Goal: Task Accomplishment & Management: Use online tool/utility

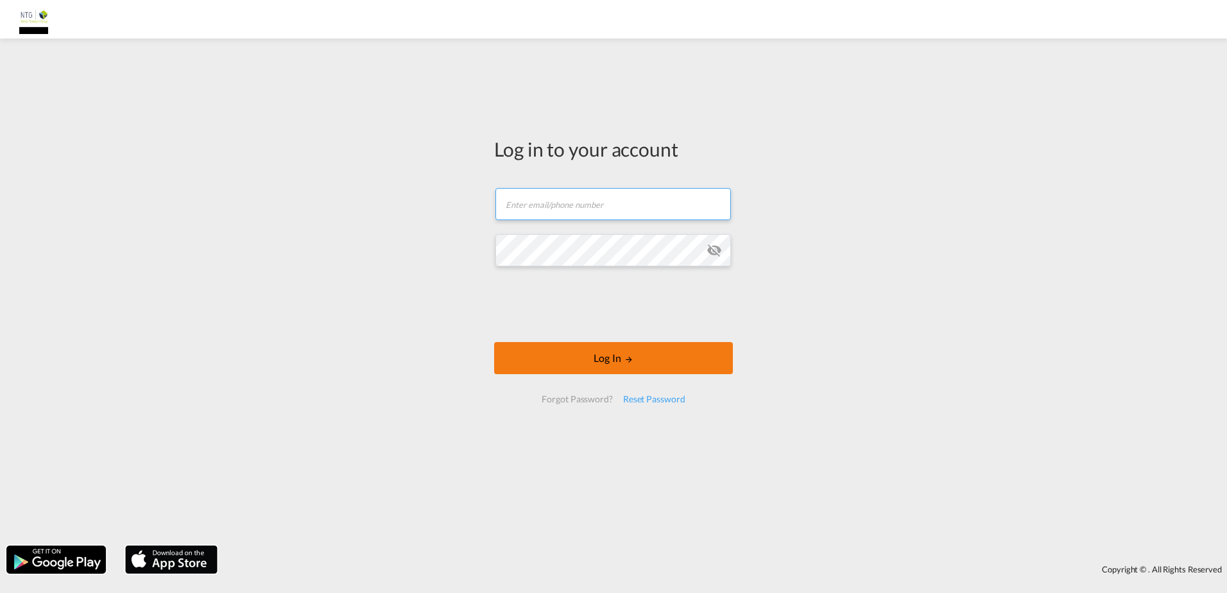
type input "[DOMAIN_NAME][EMAIL_ADDRESS][DOMAIN_NAME]"
click at [592, 355] on button "Log In" at bounding box center [613, 358] width 239 height 32
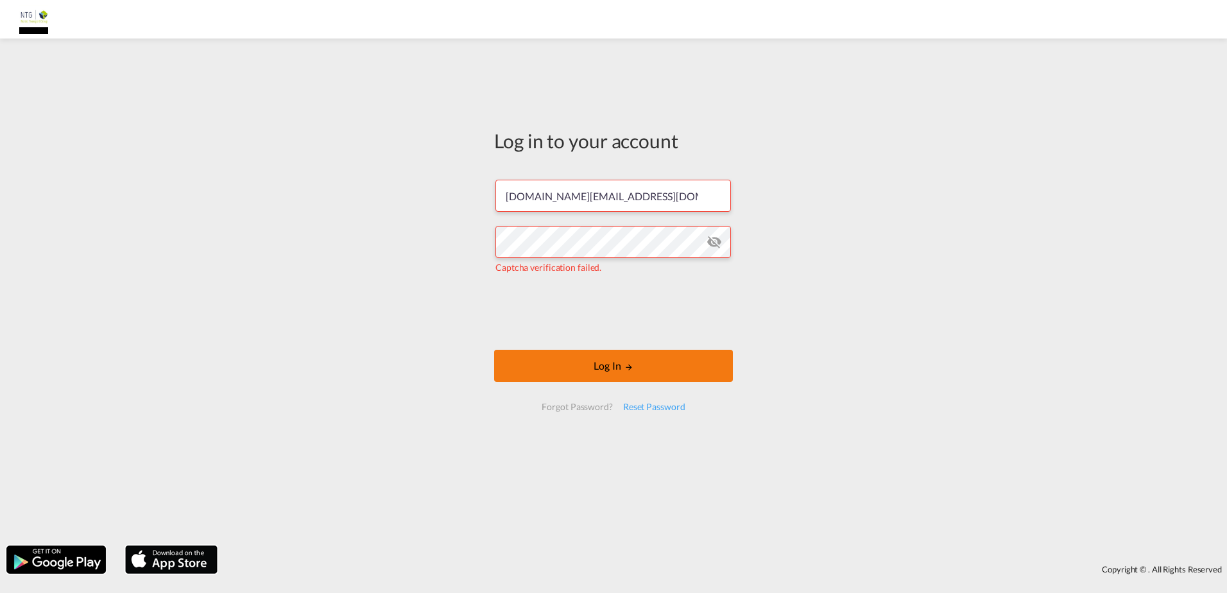
click at [641, 368] on button "Log In" at bounding box center [613, 366] width 239 height 32
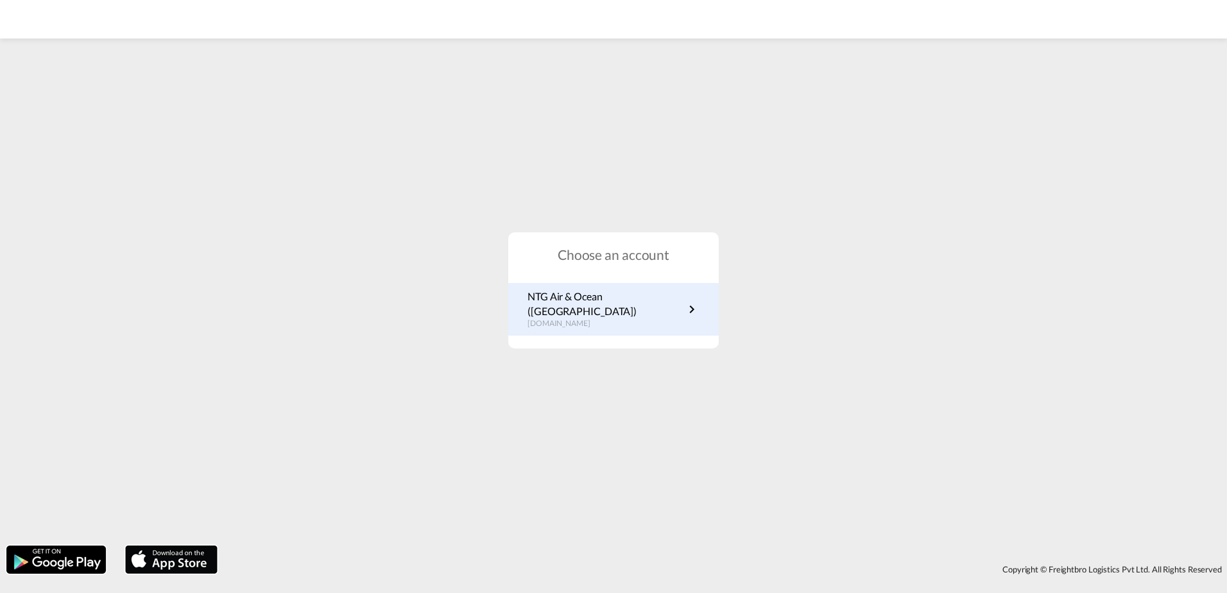
click at [562, 308] on p "NTG Air & Ocean ([GEOGRAPHIC_DATA])" at bounding box center [606, 303] width 157 height 29
